Goal: Transaction & Acquisition: Purchase product/service

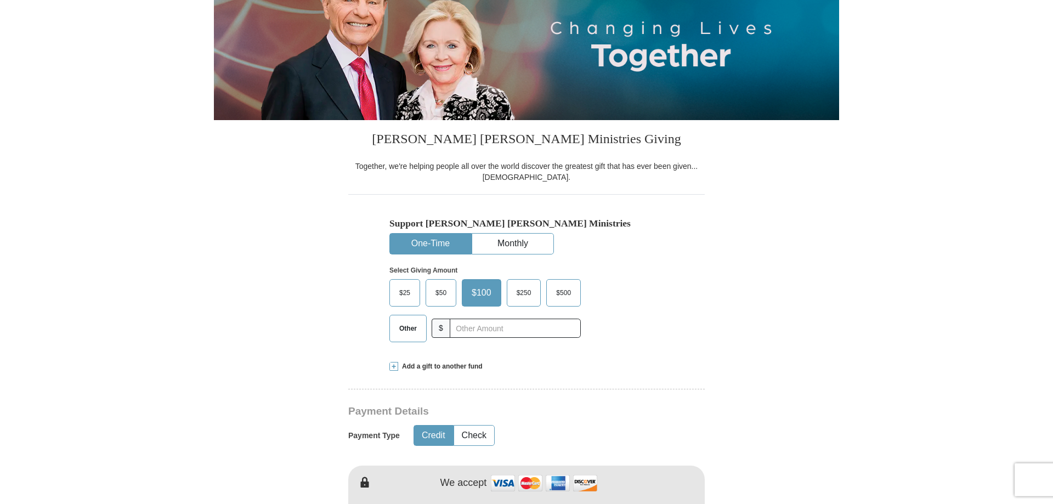
scroll to position [224, 0]
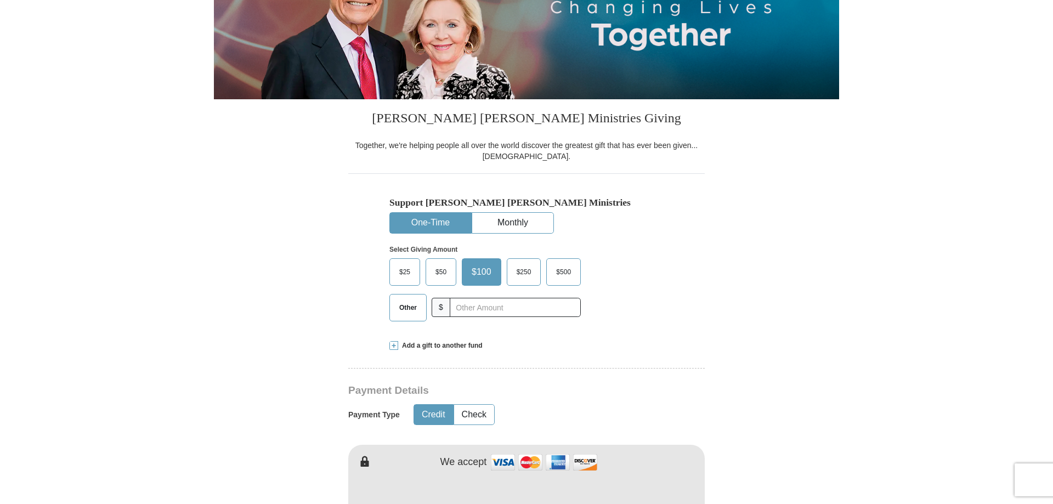
click at [443, 222] on button "One-Time" at bounding box center [430, 223] width 81 height 20
click at [472, 310] on input "text" at bounding box center [515, 307] width 122 height 19
drag, startPoint x: 473, startPoint y: 307, endPoint x: 462, endPoint y: 308, distance: 11.5
click at [462, 308] on input "190" at bounding box center [515, 307] width 122 height 19
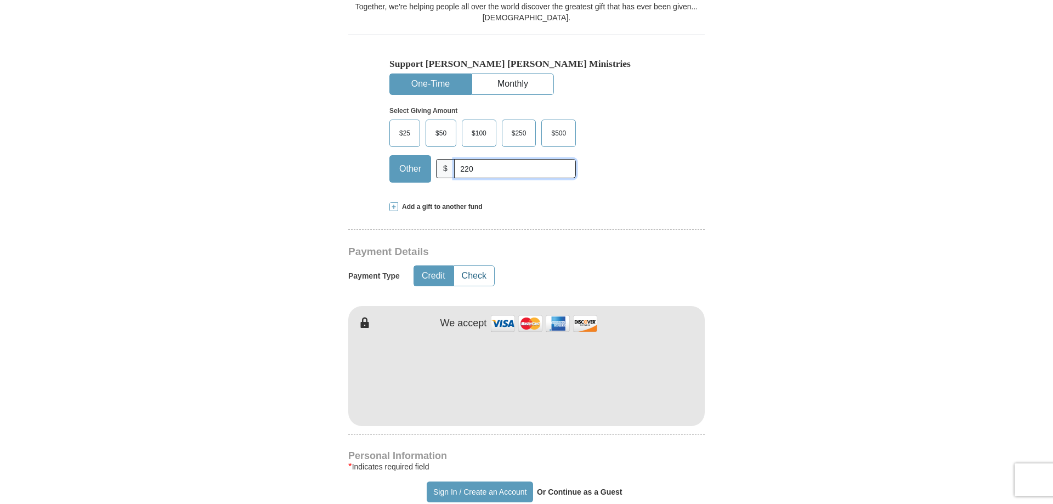
scroll to position [392, 0]
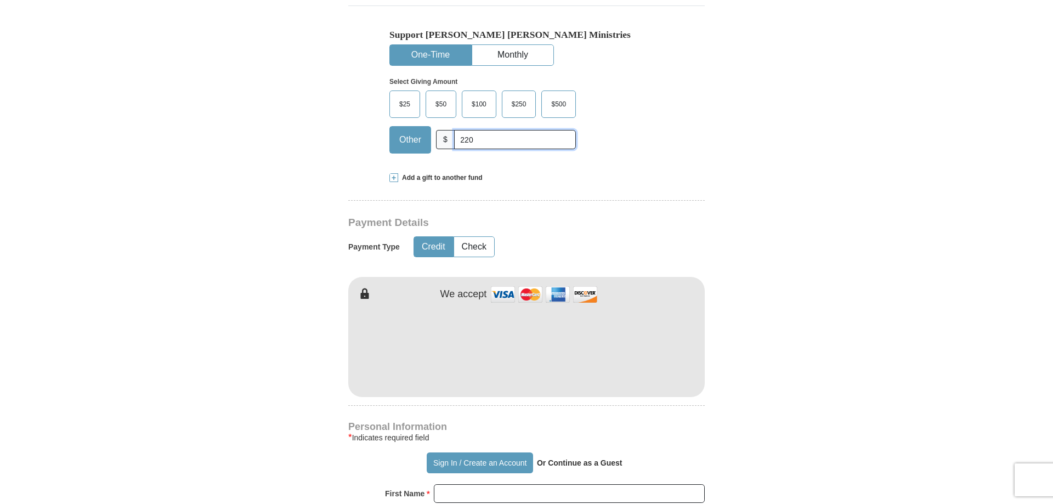
type input "220"
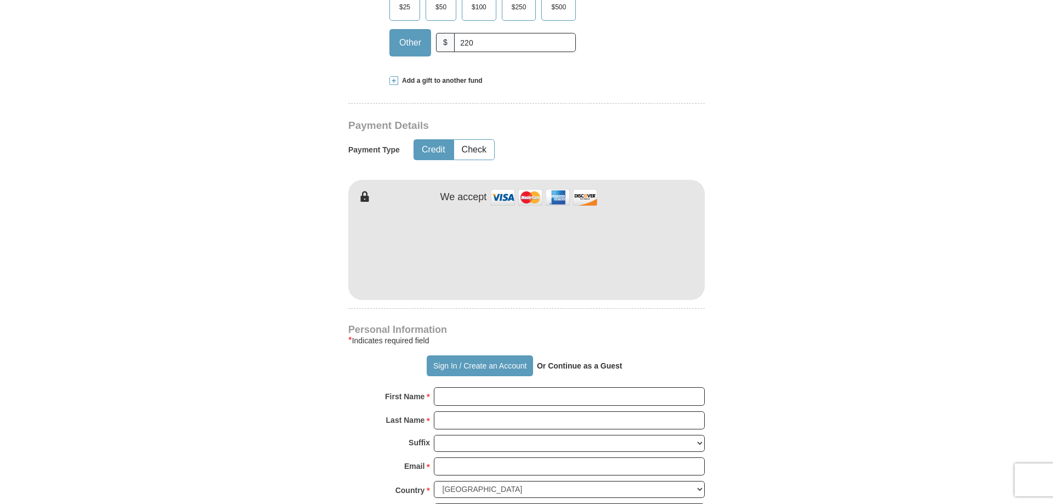
scroll to position [503, 0]
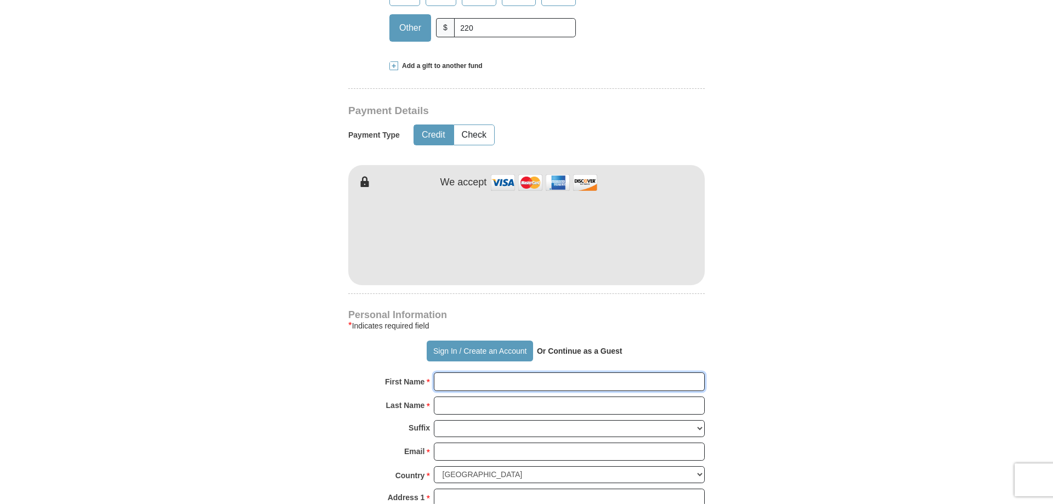
click at [477, 383] on input "First Name *" at bounding box center [569, 381] width 271 height 19
type input "[PERSON_NAME]"
type input "[EMAIL_ADDRESS][DOMAIN_NAME]"
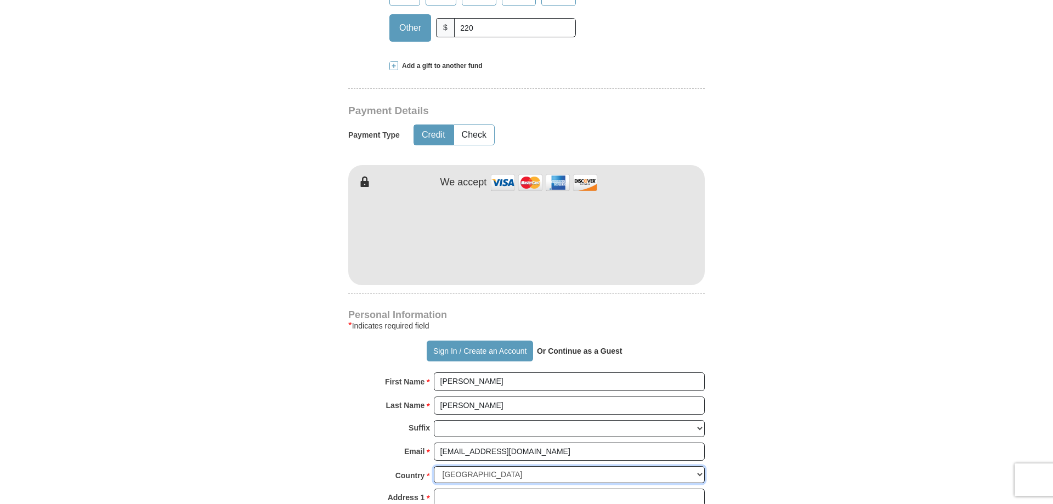
select select "DE"
type input "[STREET_ADDRESS]"
type input "Grassau"
type input "83224"
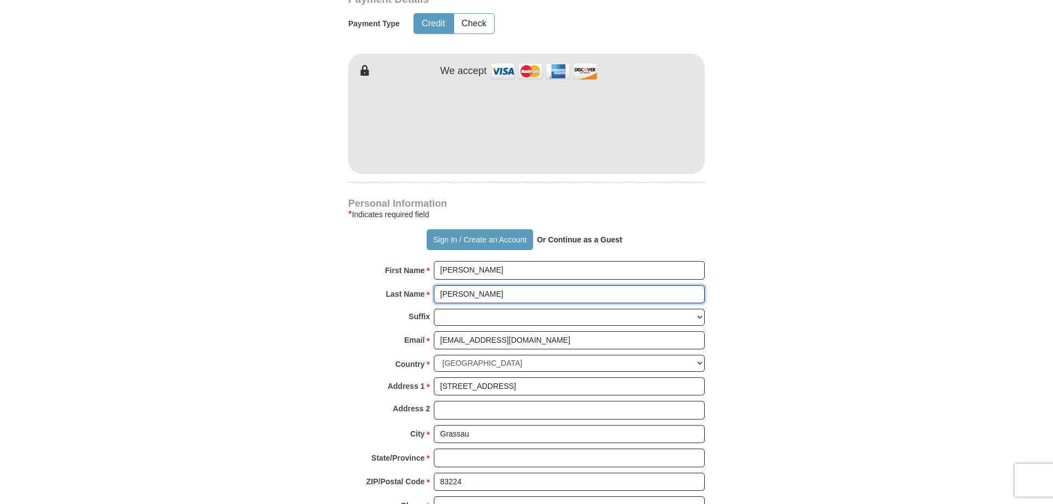
scroll to position [615, 0]
drag, startPoint x: 545, startPoint y: 340, endPoint x: 434, endPoint y: 335, distance: 110.9
click at [434, 335] on input "[EMAIL_ADDRESS][DOMAIN_NAME]" at bounding box center [569, 340] width 271 height 19
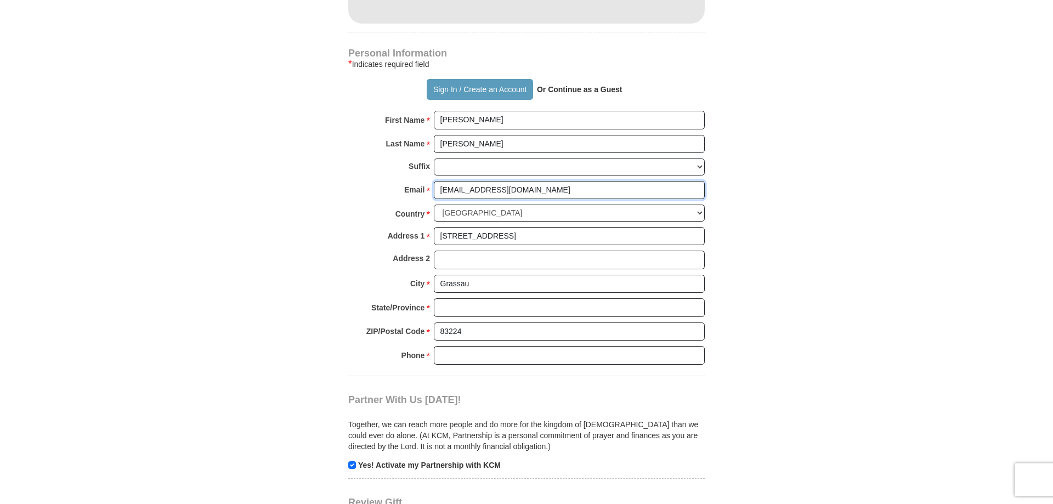
scroll to position [783, 0]
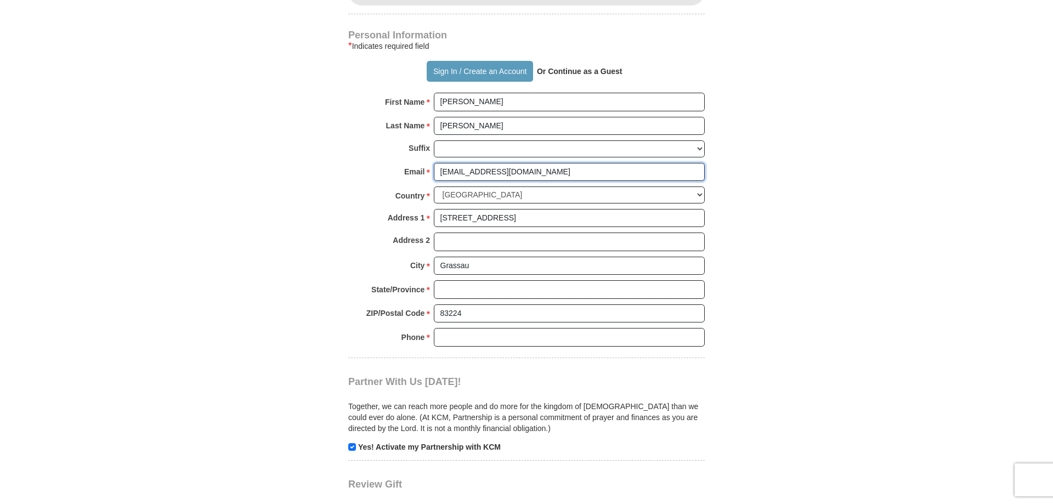
type input "[EMAIL_ADDRESS][DOMAIN_NAME]"
click at [445, 338] on input "Phone * *" at bounding box center [569, 337] width 271 height 19
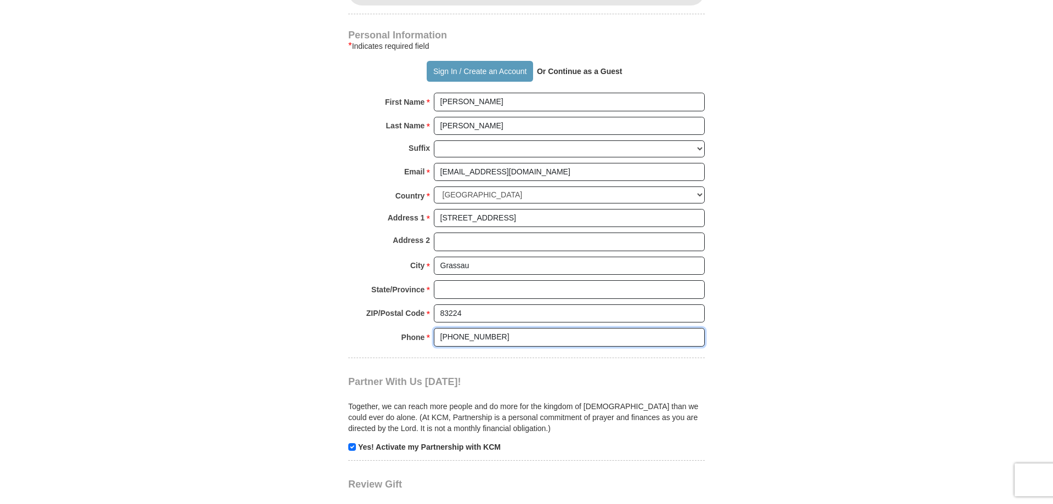
click at [445, 336] on input "[PHONE_NUMBER]" at bounding box center [569, 337] width 271 height 19
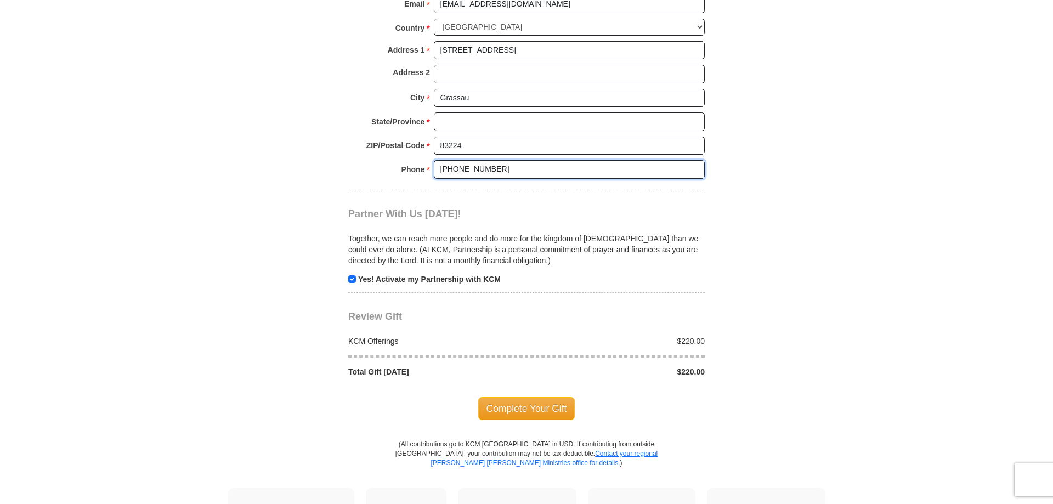
scroll to position [1007, 0]
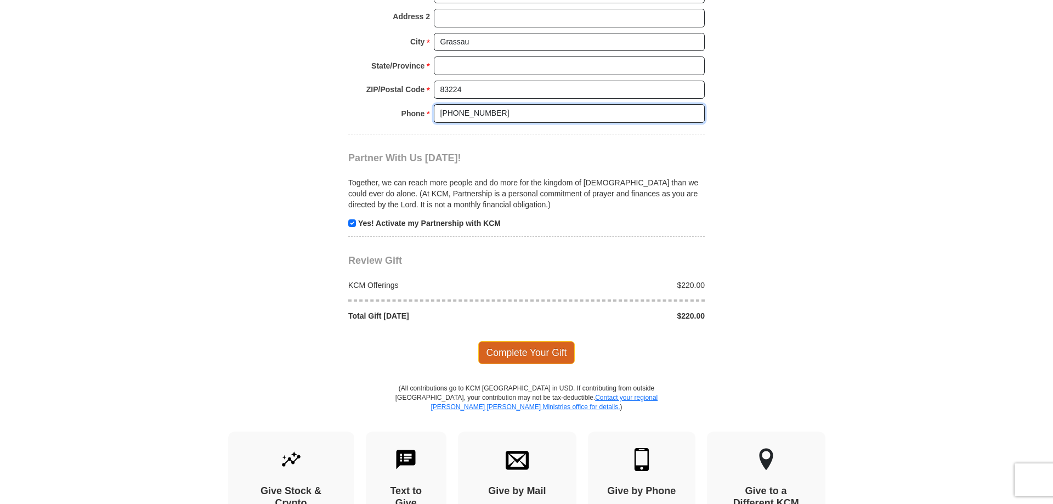
type input "[PHONE_NUMBER]"
click at [514, 354] on span "Complete Your Gift" at bounding box center [526, 352] width 97 height 23
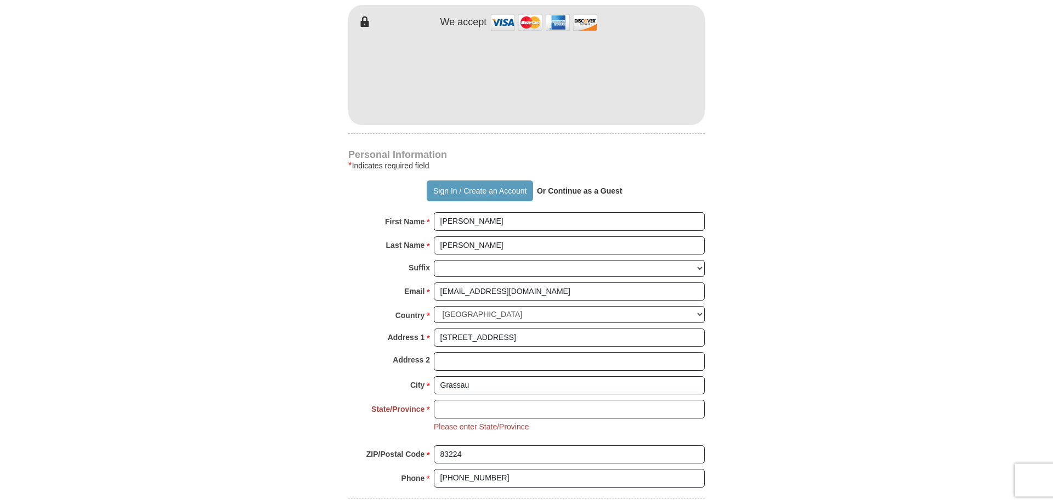
scroll to position [662, 0]
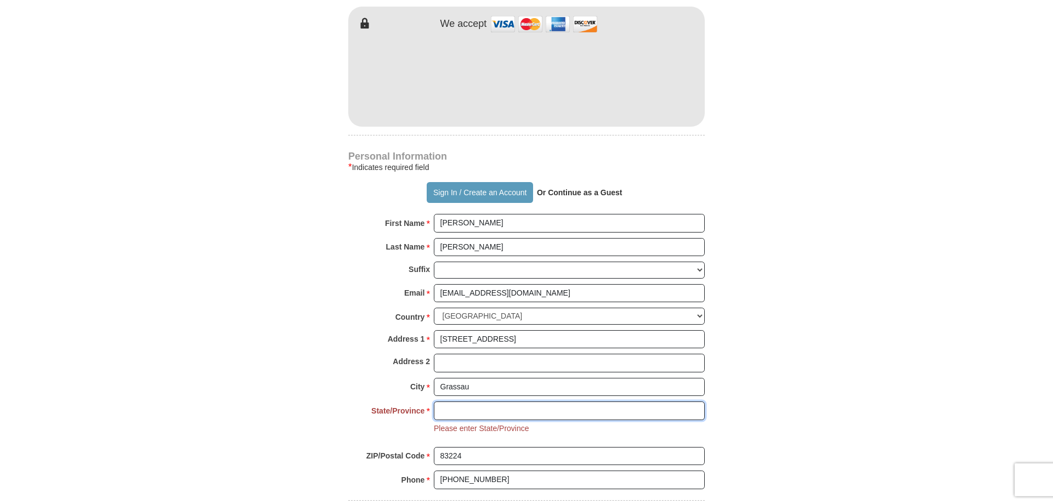
click at [459, 410] on input "State/Province *" at bounding box center [569, 410] width 271 height 19
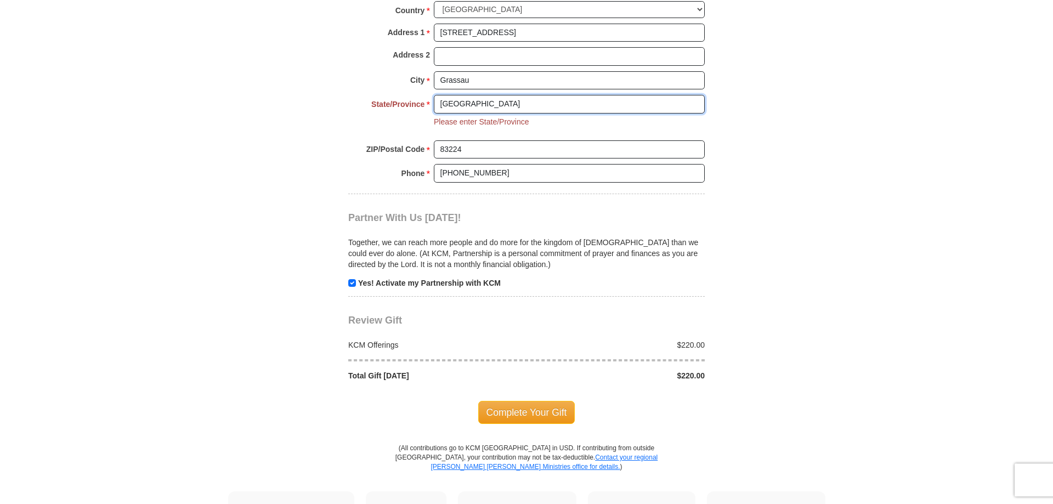
scroll to position [998, 0]
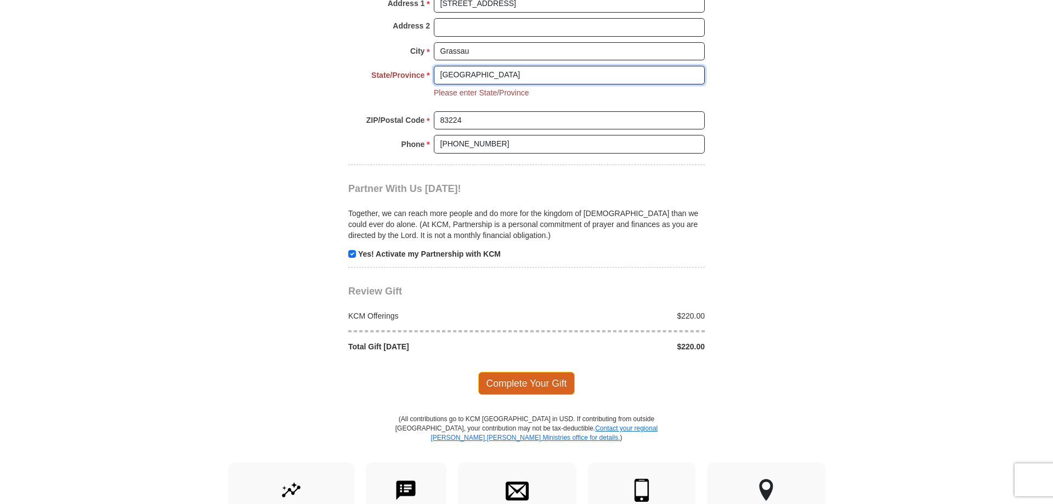
type input "[GEOGRAPHIC_DATA]"
click at [522, 384] on span "Complete Your Gift" at bounding box center [526, 383] width 97 height 23
